Goal: Transaction & Acquisition: Download file/media

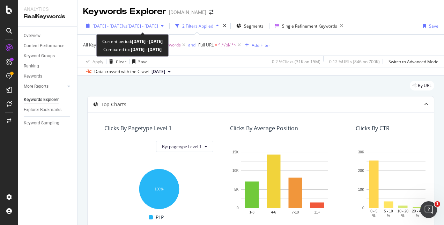
click at [158, 24] on span "vs 2024 Aug. 1st - Aug. 31st" at bounding box center [140, 26] width 35 height 6
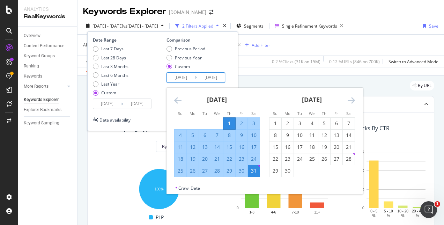
click at [185, 77] on input "2024/08/01" at bounding box center [181, 78] width 28 height 10
click at [277, 81] on div "By URL" at bounding box center [260, 88] width 347 height 15
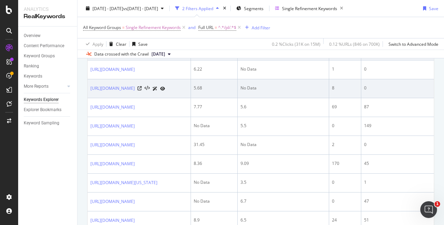
scroll to position [174, 0]
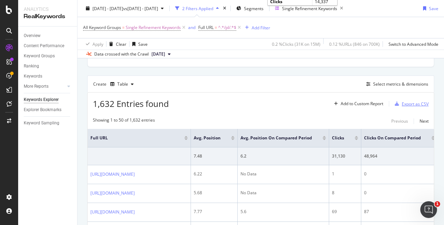
click at [414, 103] on div "Export as CSV" at bounding box center [415, 104] width 27 height 6
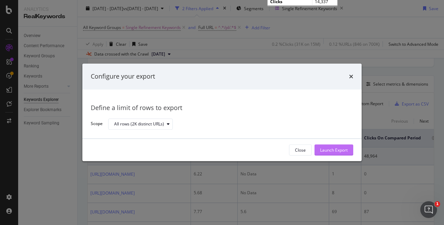
click at [343, 149] on div "Launch Export" at bounding box center [334, 150] width 28 height 6
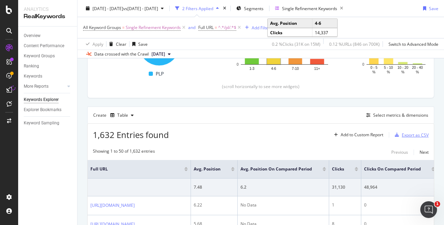
scroll to position [143, 0]
